Goal: Communication & Community: Answer question/provide support

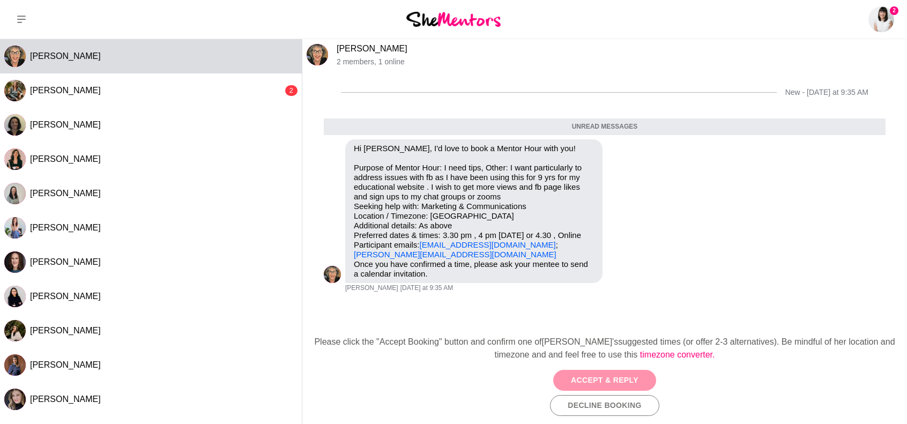
click at [607, 375] on button "Accept & Reply" at bounding box center [604, 380] width 103 height 21
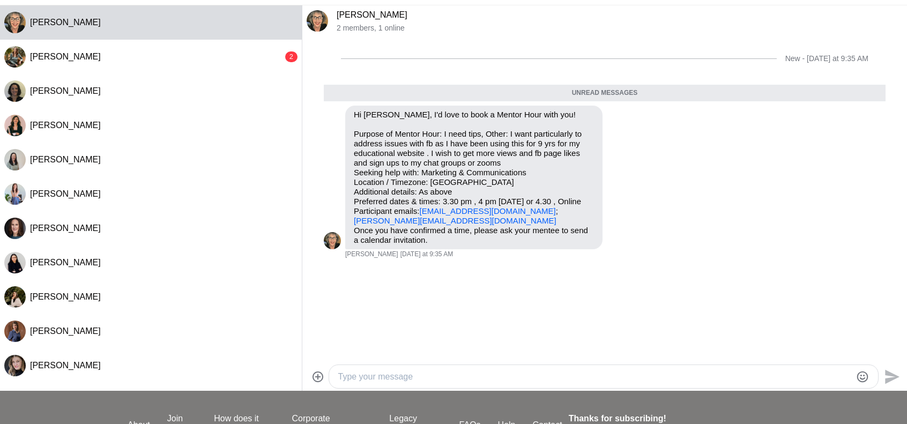
scroll to position [107, 0]
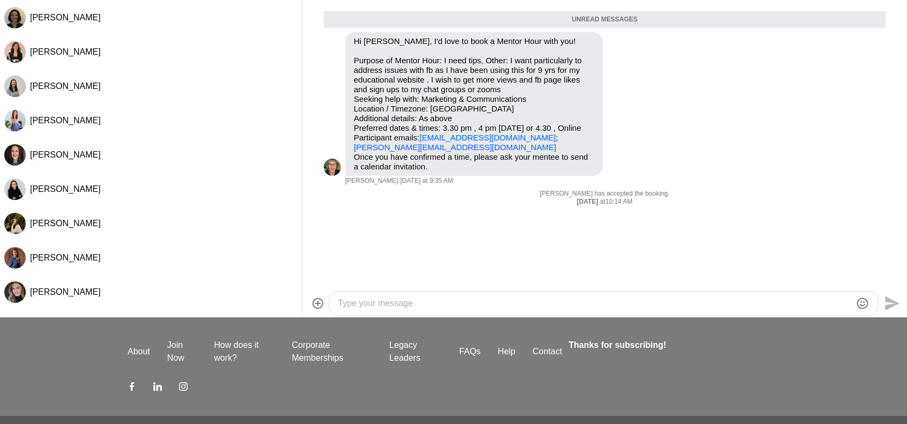
click at [431, 302] on textarea "Type your message" at bounding box center [594, 303] width 513 height 13
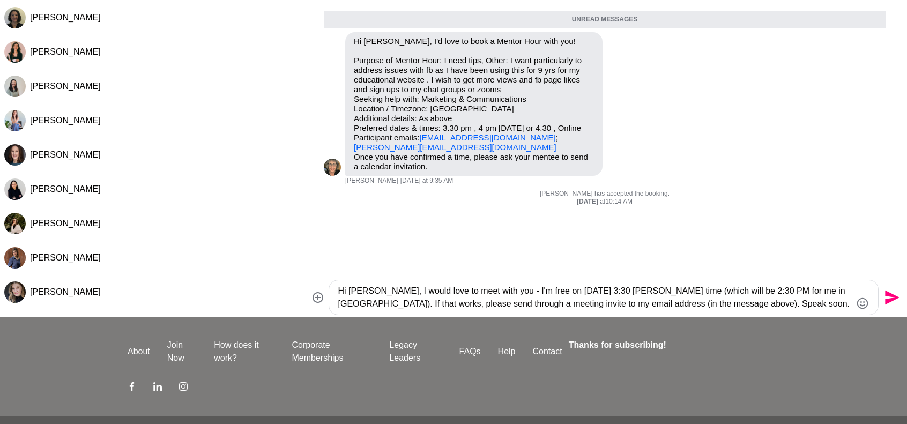
type textarea "Hi [PERSON_NAME], I would love to meet with you - I'm free on [DATE] 3:30 [PERS…"
click at [884, 301] on icon "Send" at bounding box center [890, 297] width 17 height 17
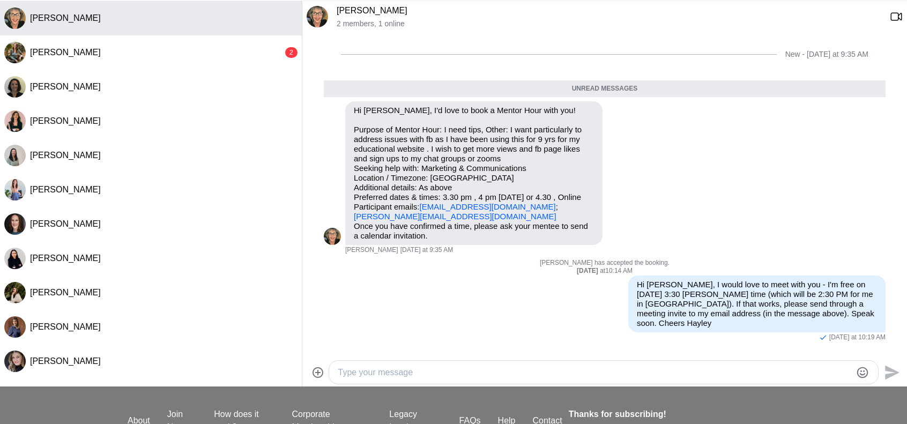
scroll to position [0, 0]
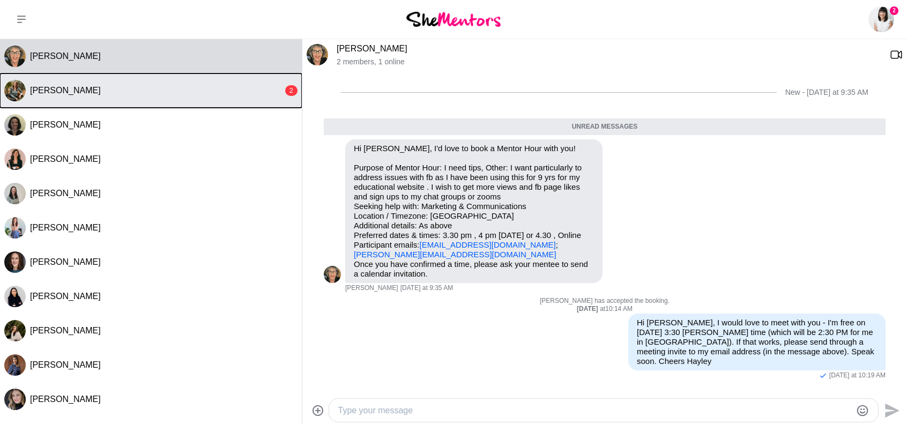
click at [118, 97] on button "[PERSON_NAME] 2" at bounding box center [151, 90] width 302 height 34
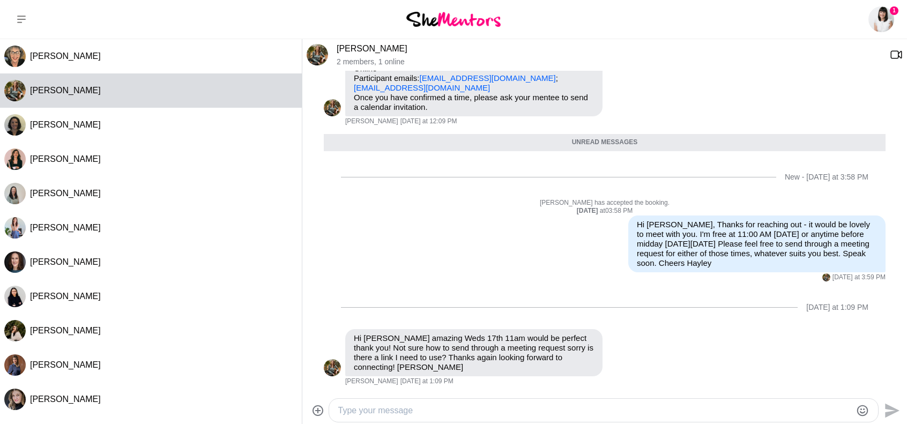
scroll to position [165, 0]
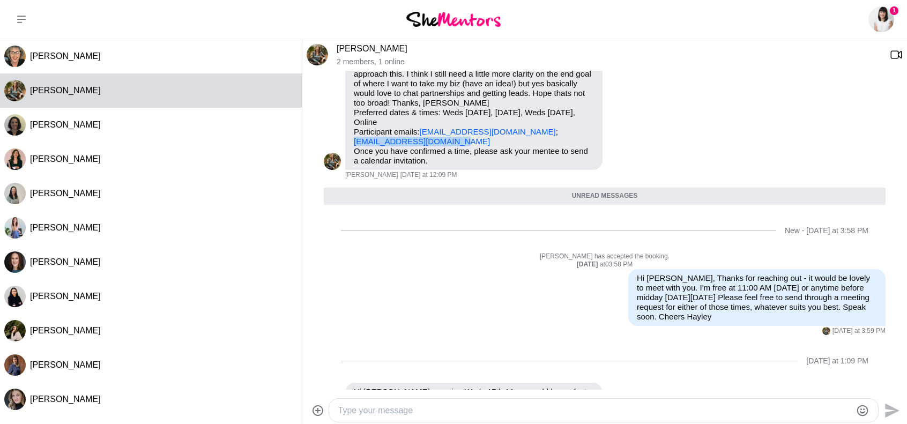
drag, startPoint x: 458, startPoint y: 143, endPoint x: 352, endPoint y: 137, distance: 106.4
click at [352, 137] on div "Hi [PERSON_NAME], I'd love to book a Mentor Hour with you! Purpose of Mentor Ho…" at bounding box center [473, 59] width 257 height 221
copy link "[EMAIL_ADDRESS][DOMAIN_NAME]"
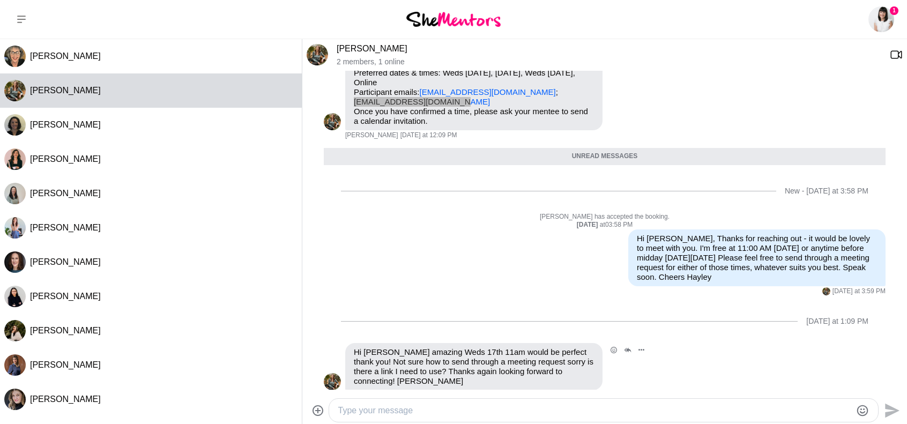
scroll to position [219, 0]
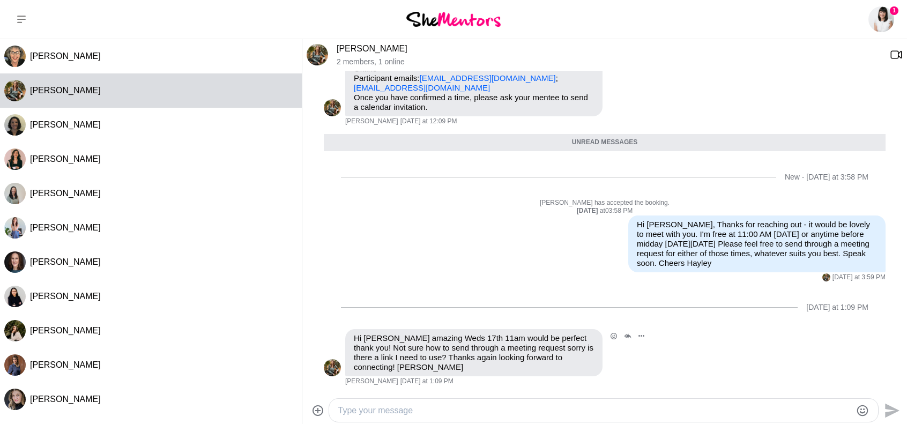
click at [463, 350] on p "Hi [PERSON_NAME] amazing Weds 17th 11am would be perfect thank you! Not sure ho…" at bounding box center [474, 352] width 240 height 39
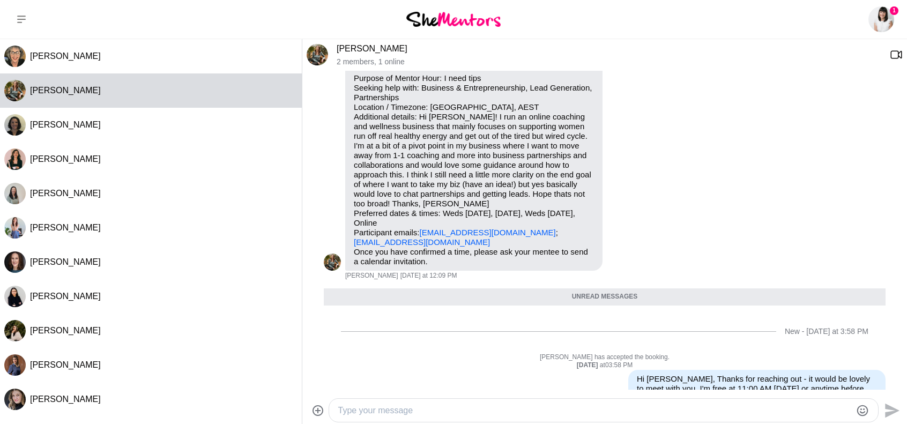
scroll to position [4, 0]
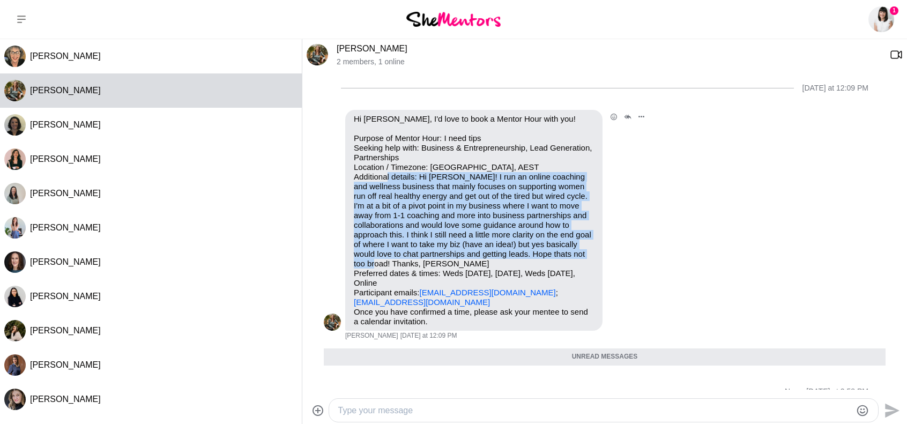
drag, startPoint x: 420, startPoint y: 175, endPoint x: 432, endPoint y: 260, distance: 85.6
click at [432, 260] on p "Purpose of Mentor Hour: I need tips Seeking help with: Business & Entrepreneurs…" at bounding box center [474, 220] width 240 height 174
copy p "Hi [PERSON_NAME]! I run an online coaching and wellness business that mainly fo…"
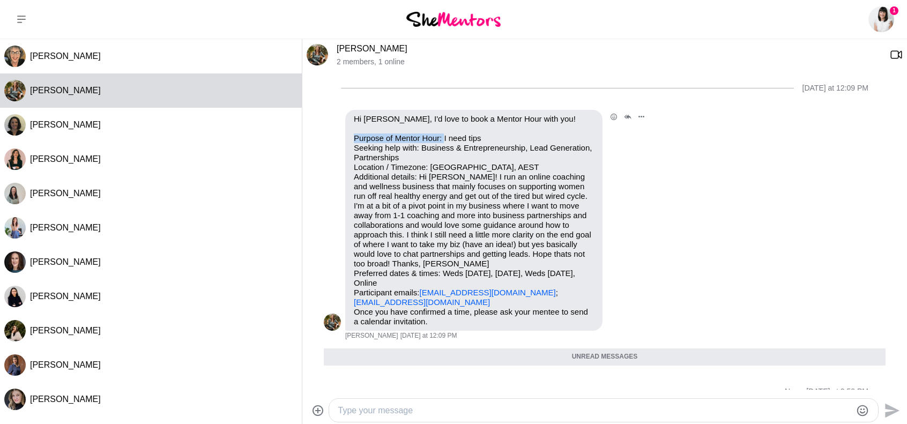
drag, startPoint x: 444, startPoint y: 139, endPoint x: 355, endPoint y: 139, distance: 89.0
click at [355, 139] on p "Purpose of Mentor Hour: I need tips Seeking help with: Business & Entrepreneurs…" at bounding box center [474, 220] width 240 height 174
copy p "Purpose of Mentor Hour:"
